Goal: Task Accomplishment & Management: Use online tool/utility

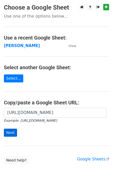
scroll to position [0, 117]
type input "https://docs.google.com/spreadsheets/d/1BYGVI45WQ4cz22B5xAjNLGlSM1xeazTwWyxZ3AO…"
click at [10, 131] on input "Next" at bounding box center [10, 133] width 13 height 8
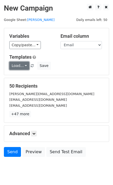
click at [16, 67] on link "Load..." at bounding box center [19, 66] width 20 height 8
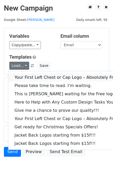
click at [37, 77] on link "Your First Left Chest or Cap Logo – Absolutely Free" at bounding box center [69, 77] width 123 height 8
